Goal: Task Accomplishment & Management: Manage account settings

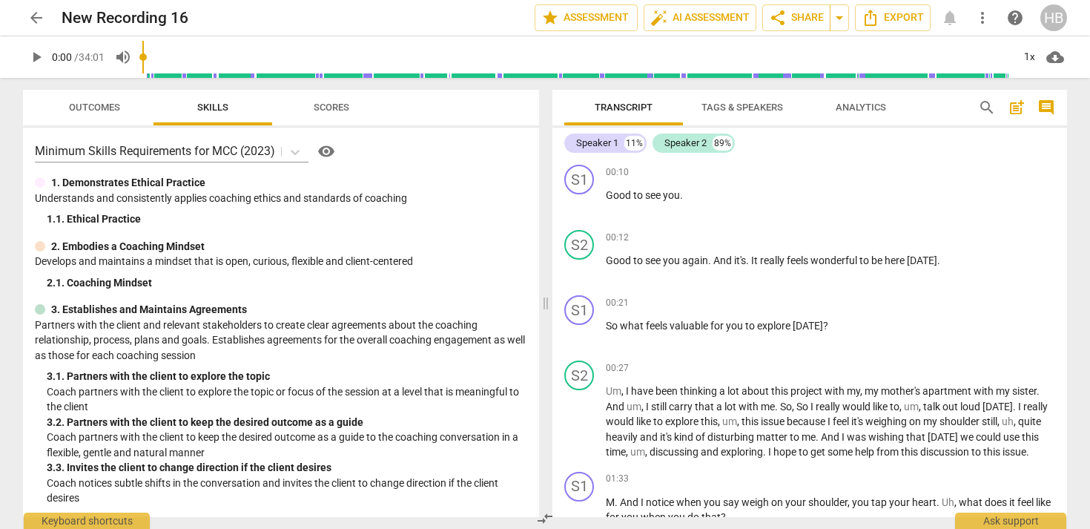
scroll to position [4737, 0]
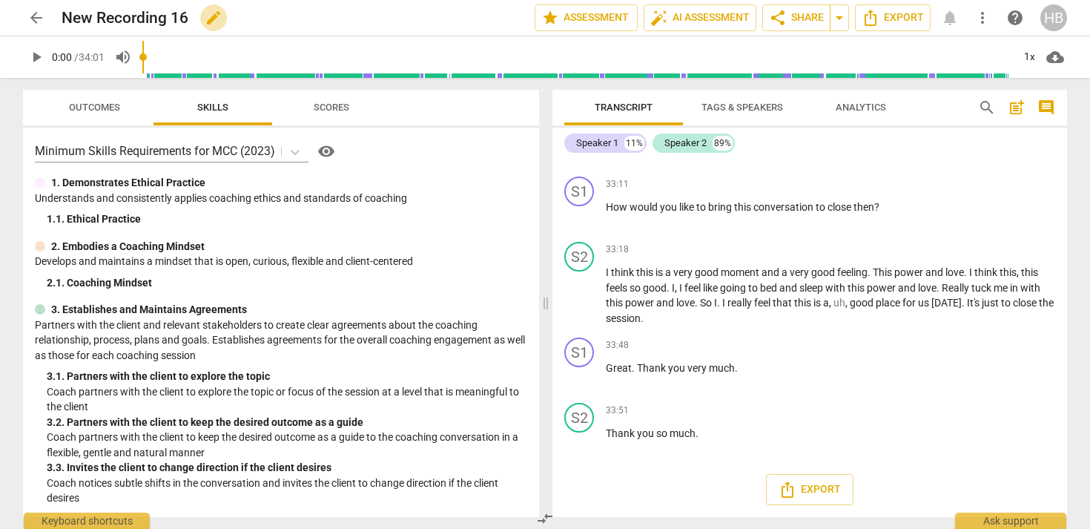
click at [211, 16] on span "edit" at bounding box center [214, 18] width 18 height 18
type input "N"
type input "[PERSON_NAME] MCC1"
click at [476, 16] on span "done" at bounding box center [483, 18] width 18 height 18
click at [30, 13] on span "arrow_back" at bounding box center [36, 18] width 18 height 18
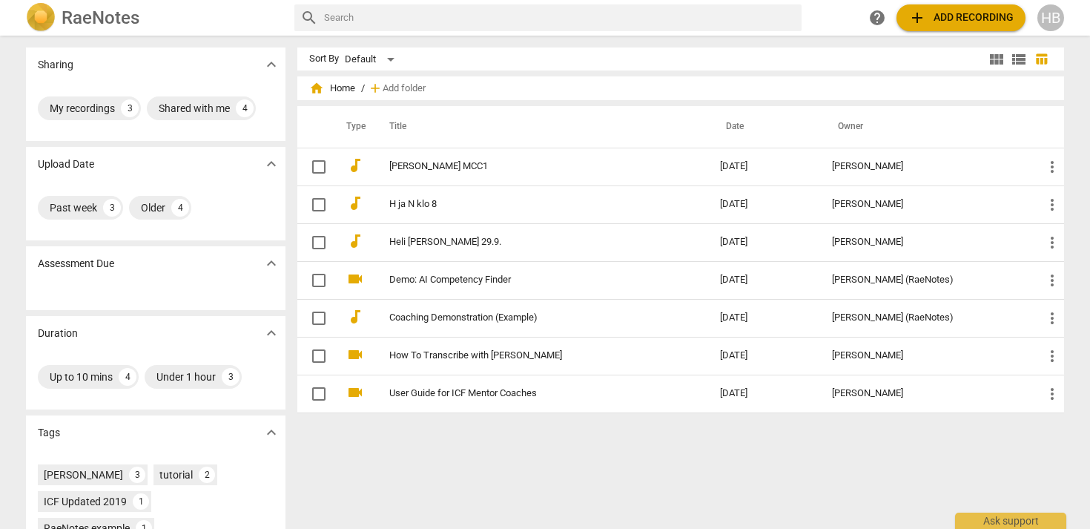
click at [965, 16] on span "add Add recording" at bounding box center [960, 18] width 105 height 18
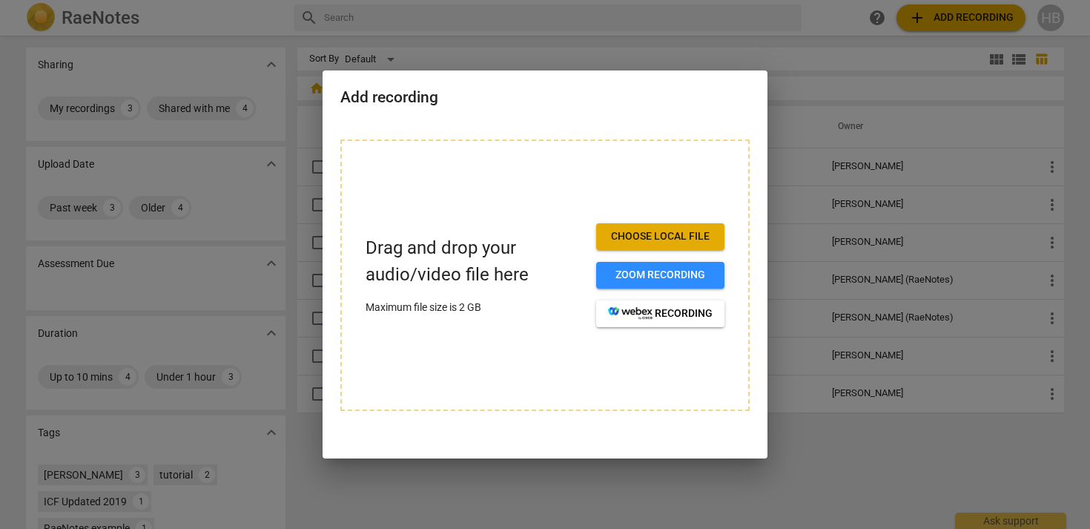
click at [638, 237] on span "Choose local file" at bounding box center [660, 236] width 105 height 15
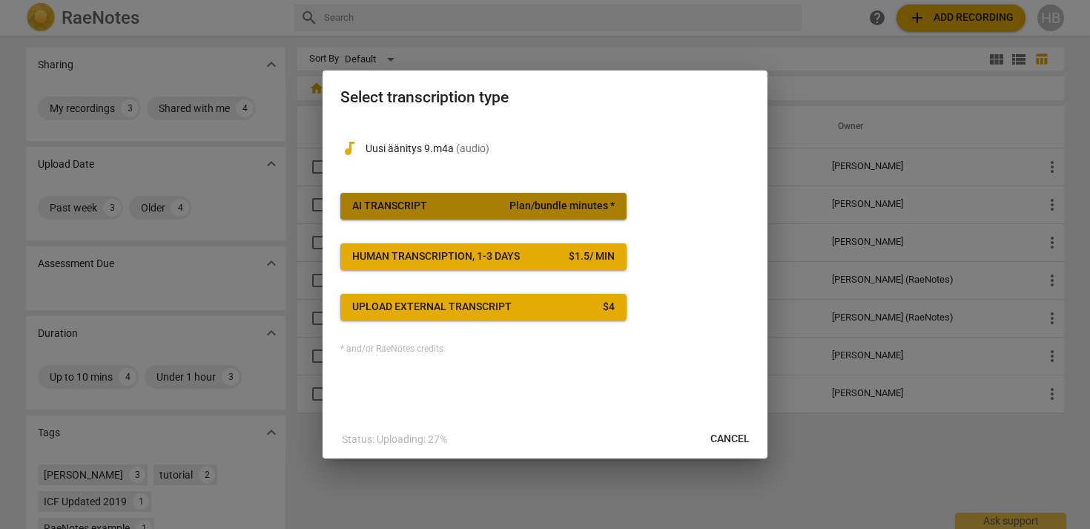
click at [573, 201] on span "Plan/bundle minutes *" at bounding box center [561, 206] width 105 height 15
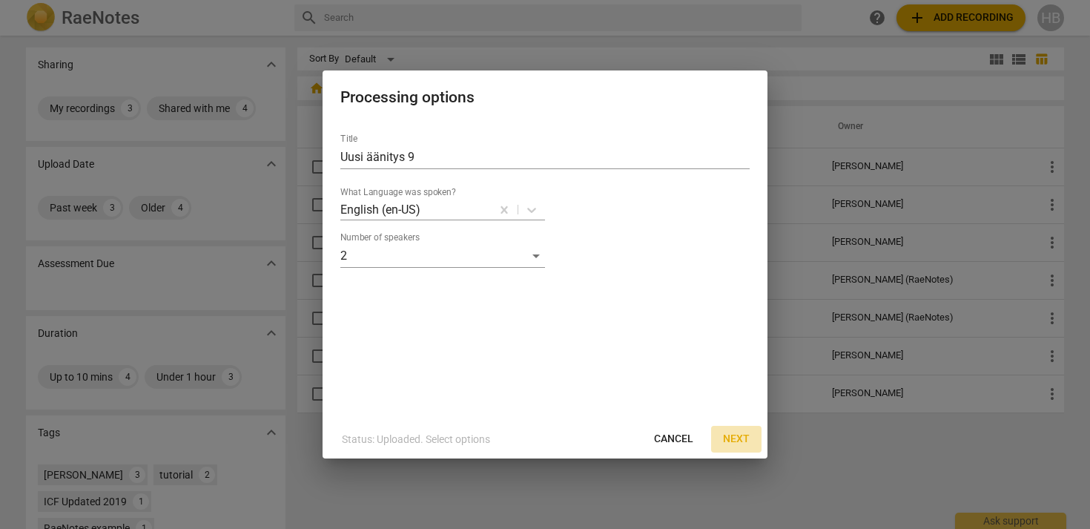
click at [747, 442] on span "Next" at bounding box center [736, 439] width 27 height 15
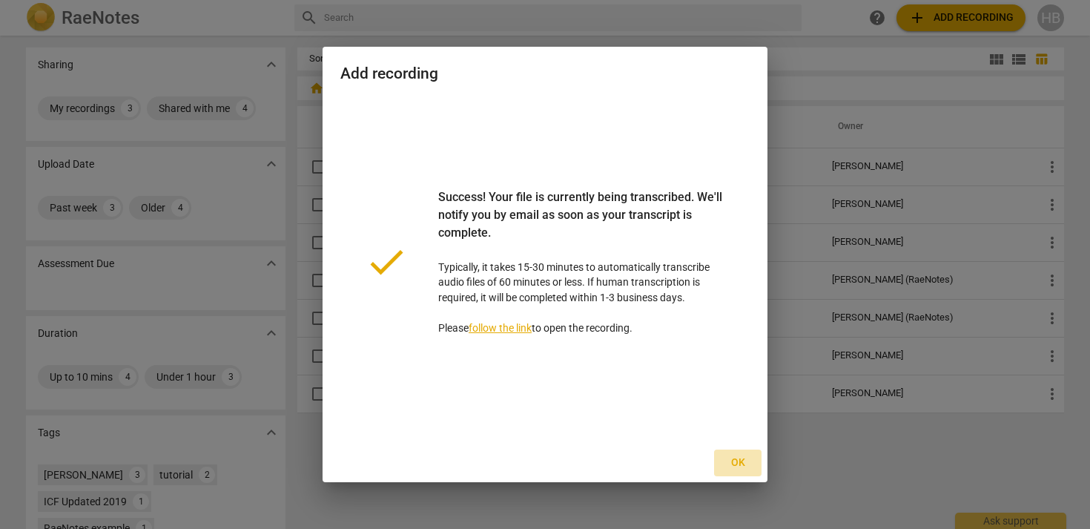
click at [734, 459] on span "Ok" at bounding box center [738, 462] width 24 height 15
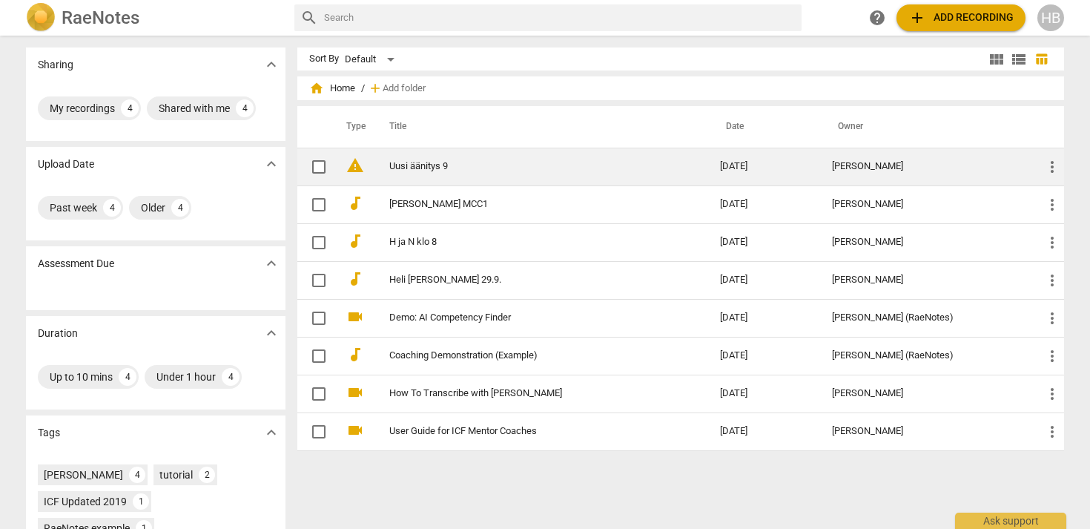
click at [424, 167] on link "Uusi äänitys 9" at bounding box center [527, 166] width 277 height 11
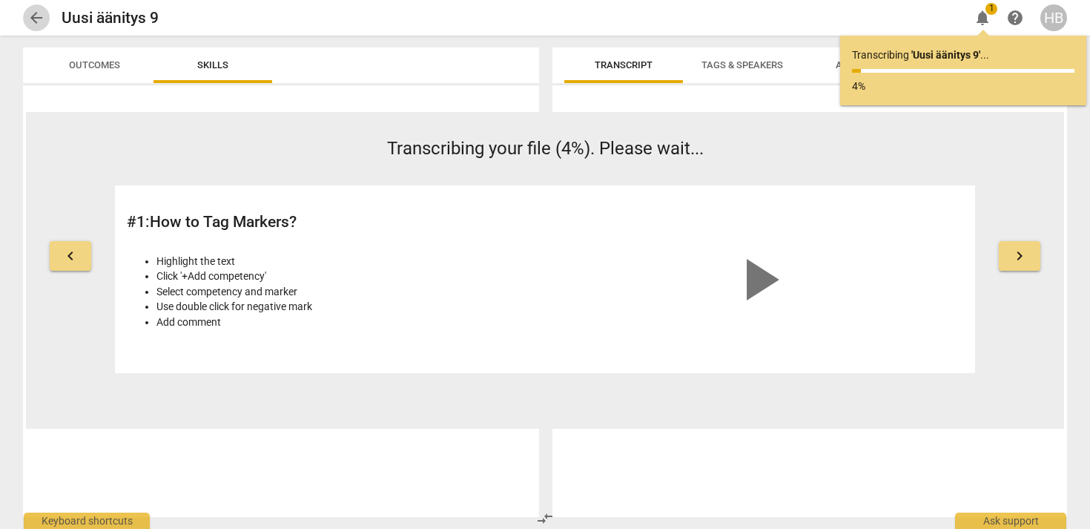
click at [33, 15] on span "arrow_back" at bounding box center [36, 18] width 18 height 18
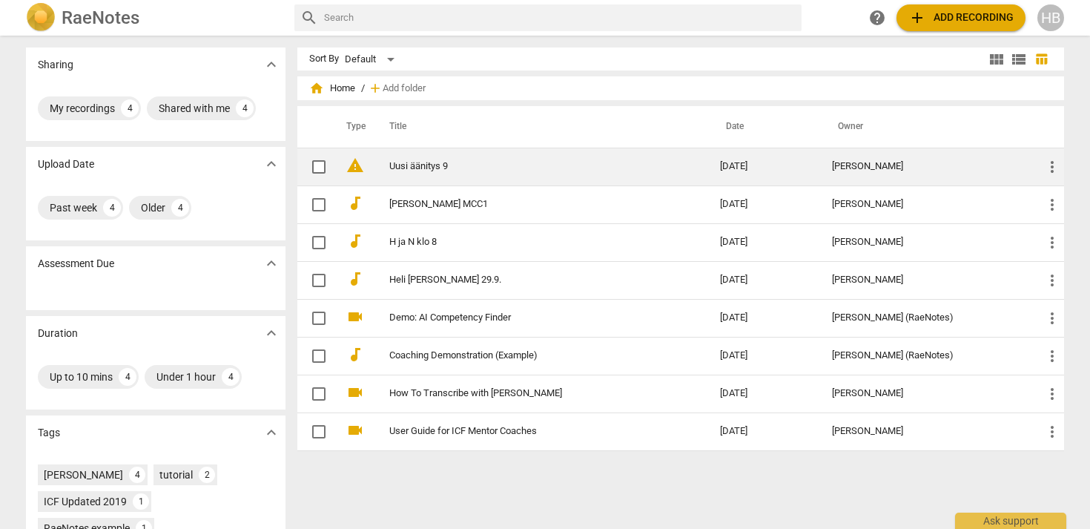
click at [432, 165] on link "Uusi äänitys 9" at bounding box center [527, 166] width 277 height 11
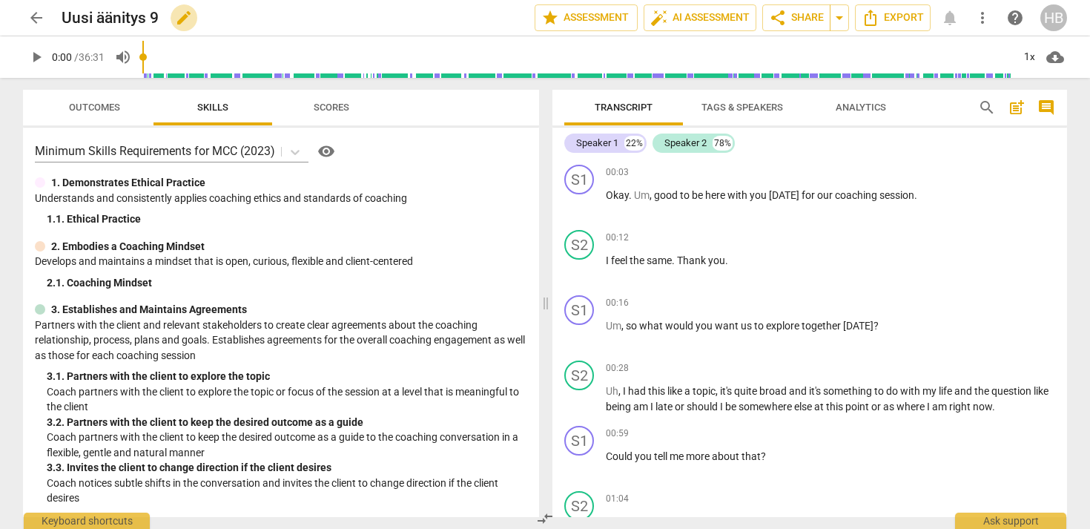
click at [182, 16] on span "edit" at bounding box center [184, 18] width 18 height 18
drag, startPoint x: 182, startPoint y: 16, endPoint x: 48, endPoint y: 11, distance: 134.3
click at [48, 11] on div "arrow_back Uusi äänitys 9 done clear star Assessment auto_fix_high AI Assessm…" at bounding box center [545, 18] width 1044 height 28
type input "[PERSON_NAME] MCC2"
click at [475, 14] on span "done" at bounding box center [483, 18] width 18 height 18
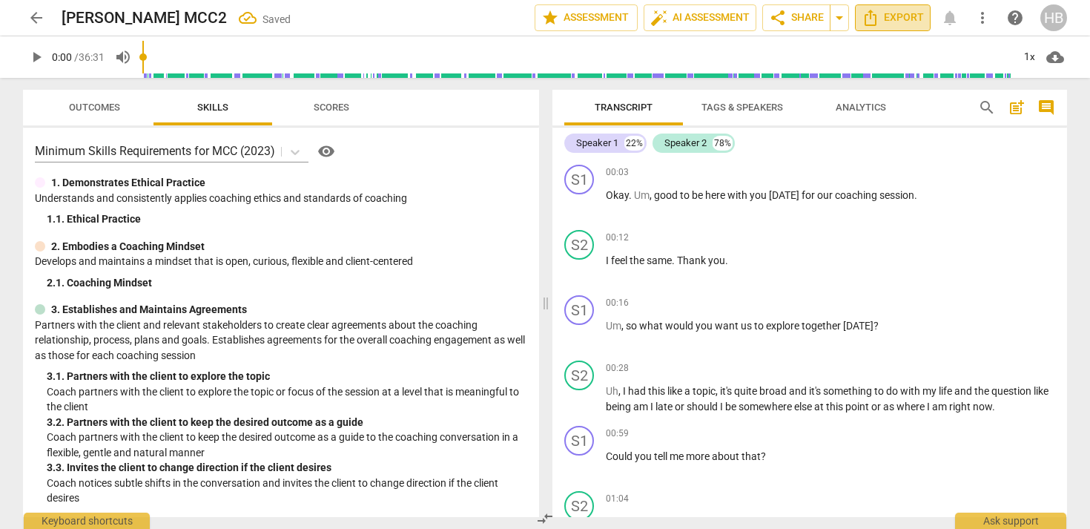
click at [898, 19] on span "Export" at bounding box center [893, 18] width 62 height 18
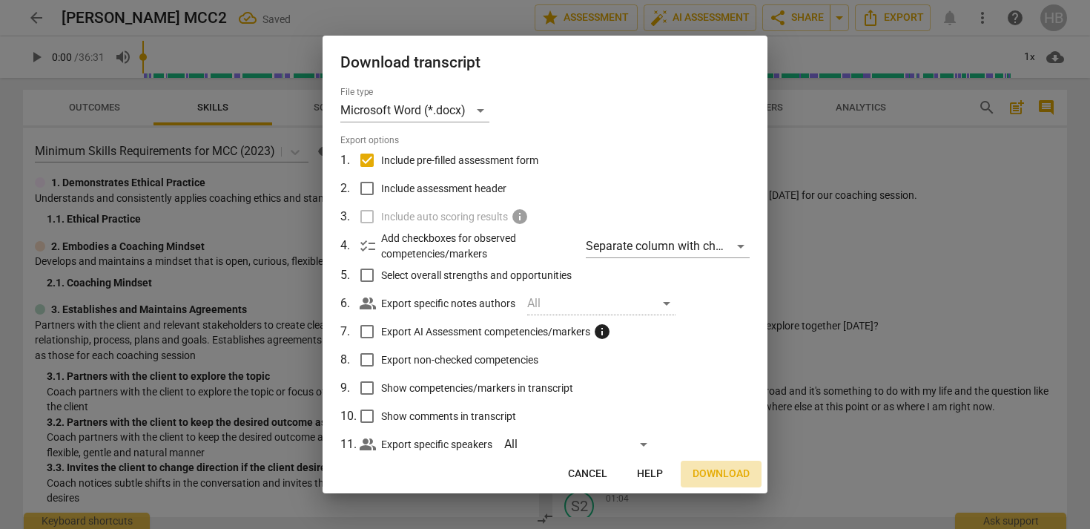
click at [721, 475] on span "Download" at bounding box center [721, 473] width 57 height 15
